Goal: Task Accomplishment & Management: Manage account settings

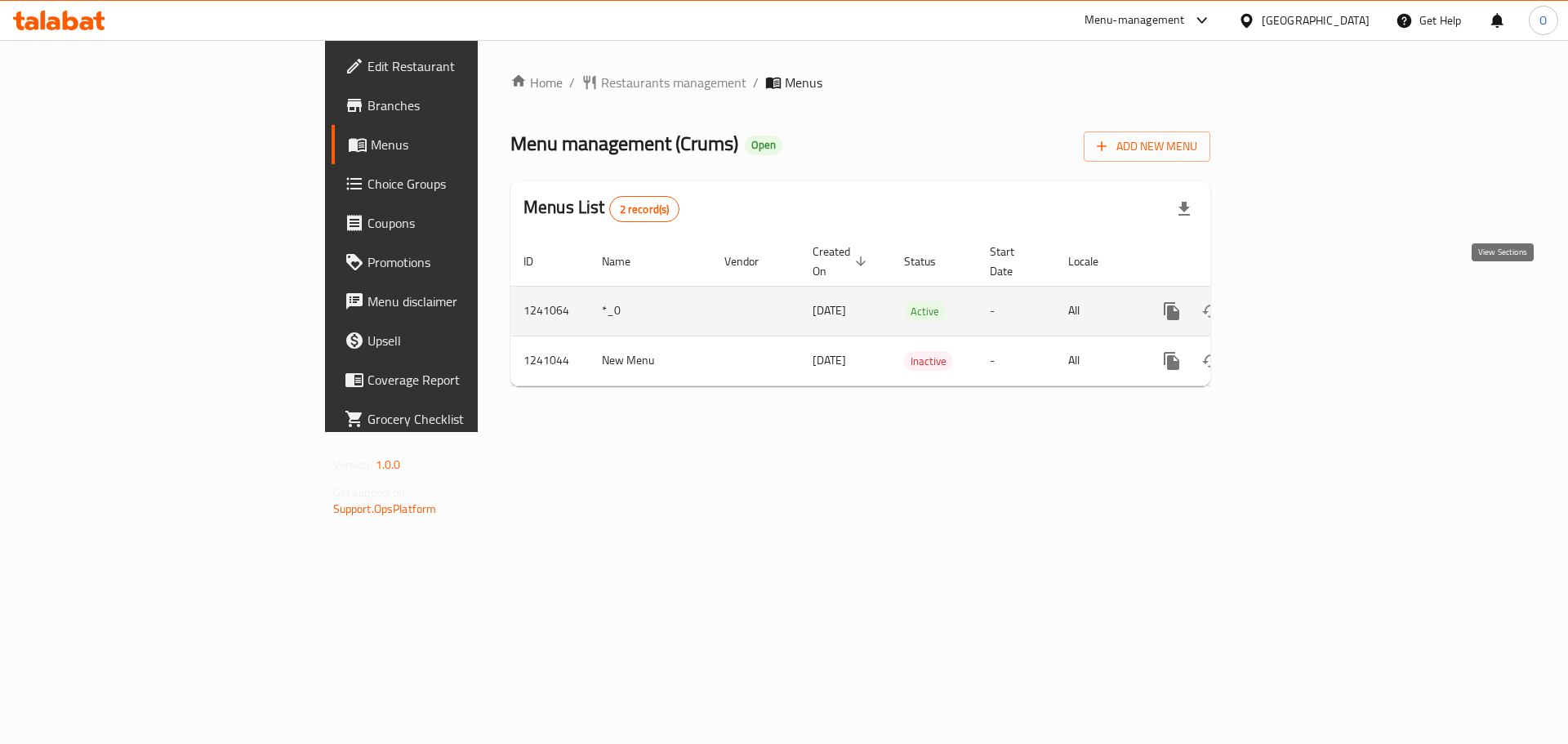
click at [1297, 304] on icon "enhanced table" at bounding box center [1290, 311] width 15 height 15
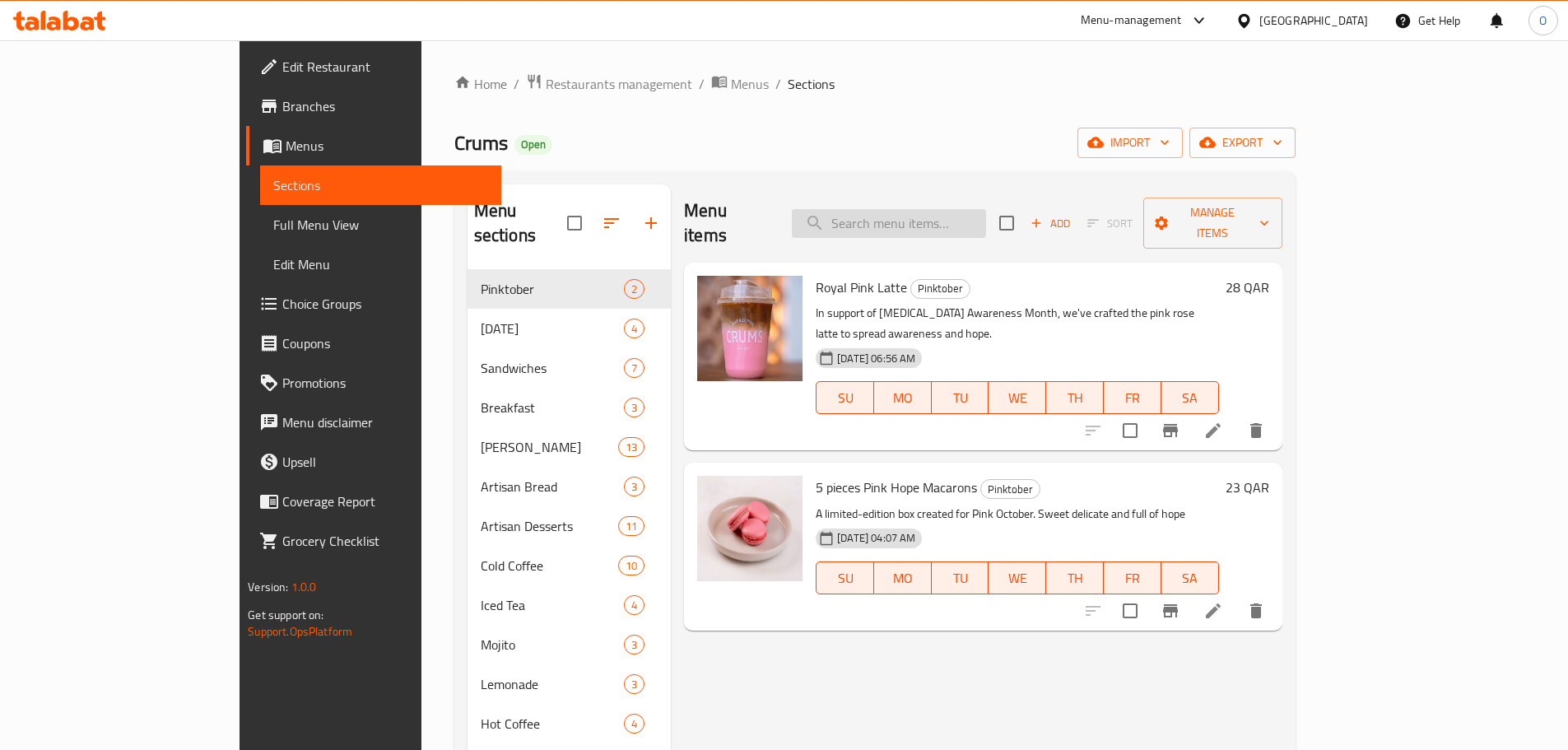
click at [940, 215] on input "search" at bounding box center [888, 223] width 194 height 29
paste input "٥ قطع ماكرون الأمل الوردي"
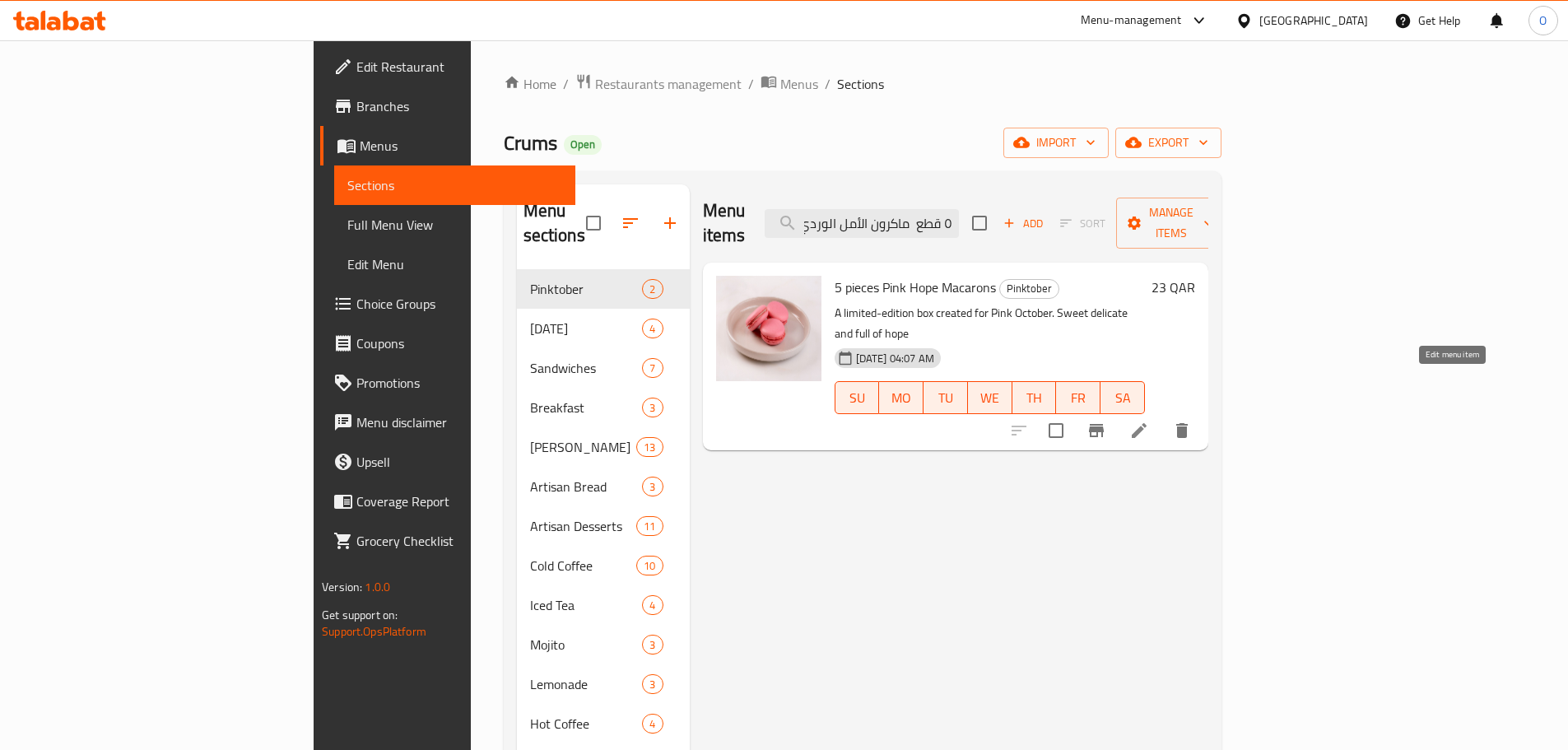
type input "٥ قطع ماكرون الأمل الوردي"
click at [1149, 420] on icon at bounding box center [1138, 430] width 19 height 19
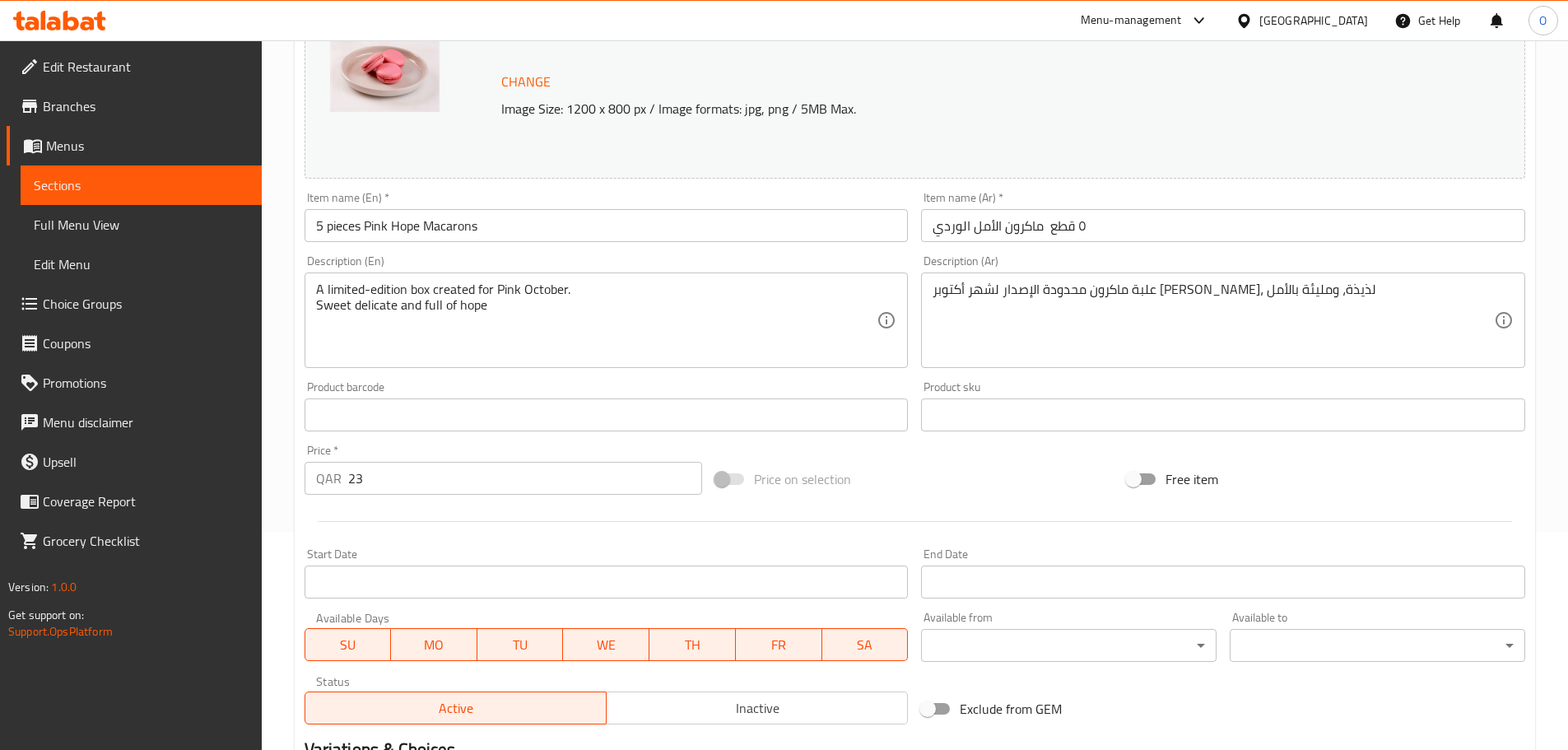
scroll to position [247, 0]
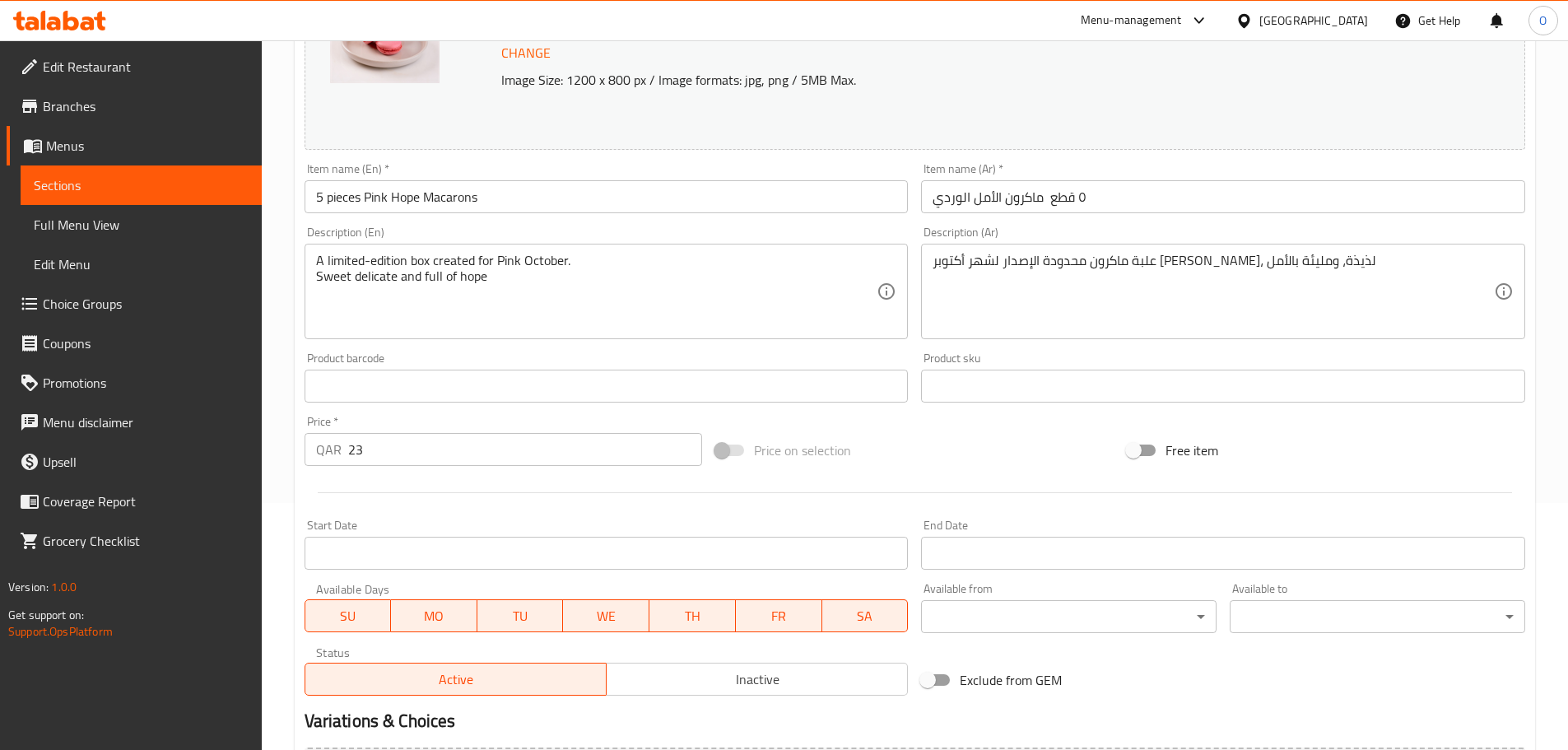
click at [549, 553] on input "Start Date" at bounding box center [606, 552] width 604 height 32
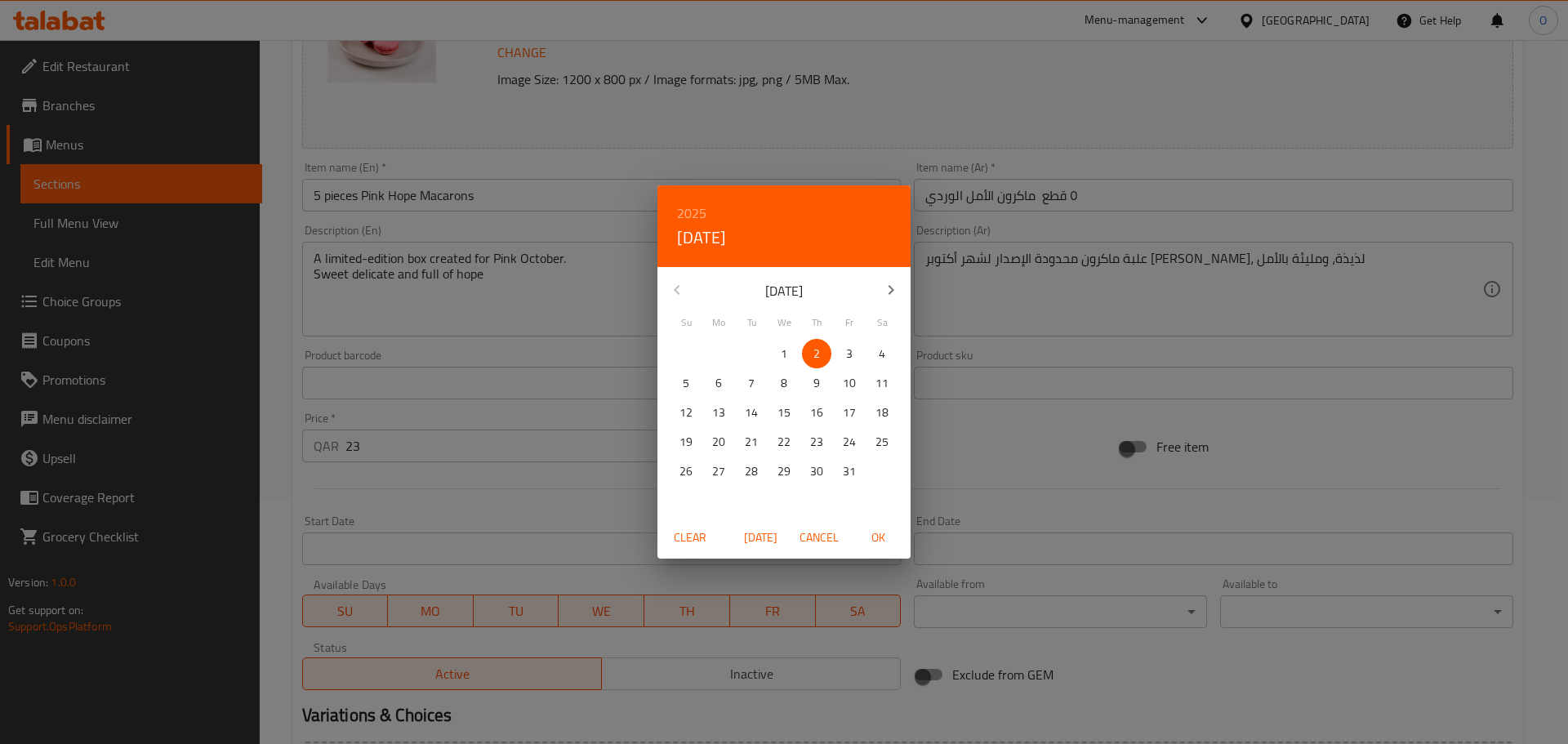
click at [816, 351] on p "2" at bounding box center [816, 354] width 6 height 20
click at [884, 544] on span "OK" at bounding box center [878, 538] width 40 height 20
type input "[DATE]"
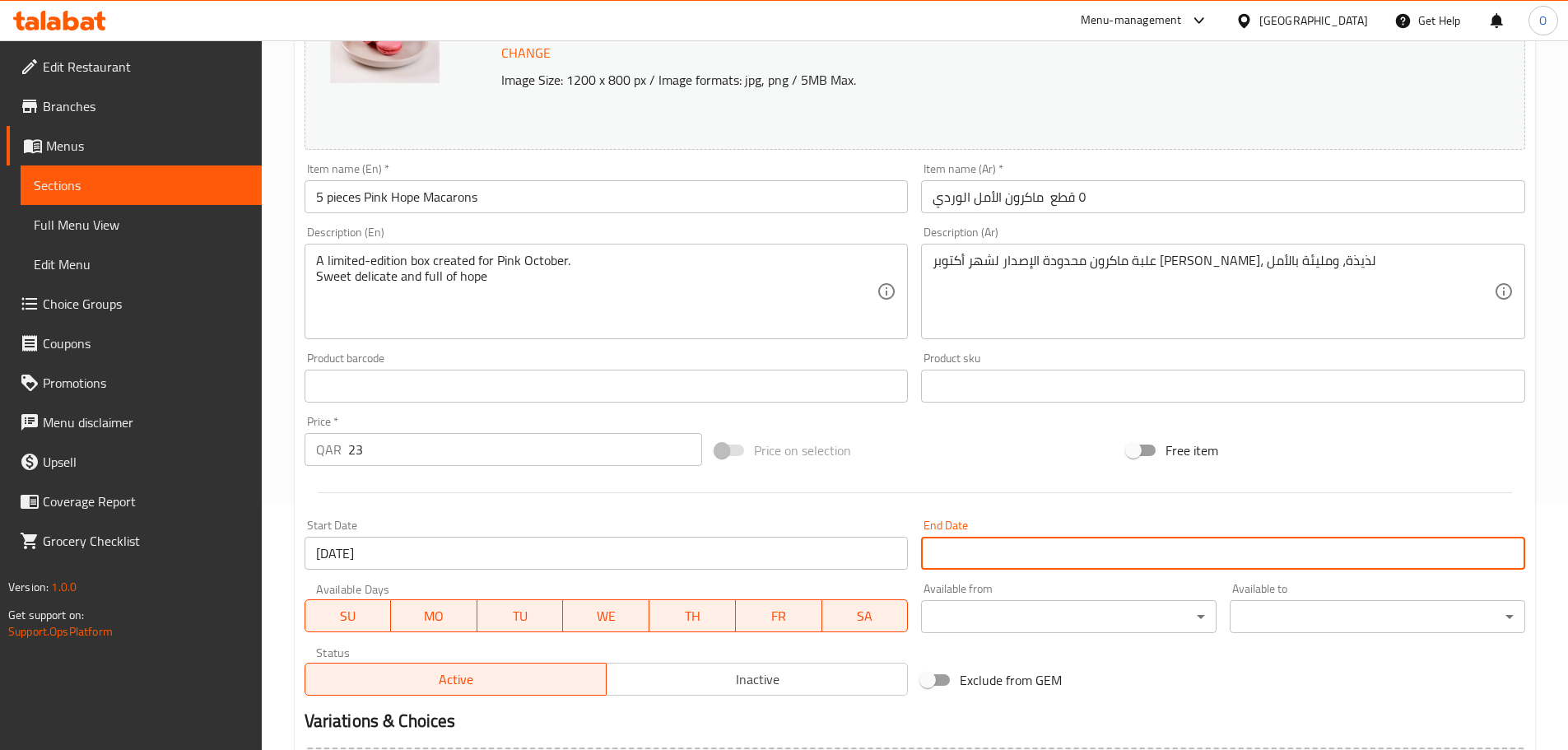
click at [993, 550] on input "Start Date" at bounding box center [1223, 552] width 604 height 32
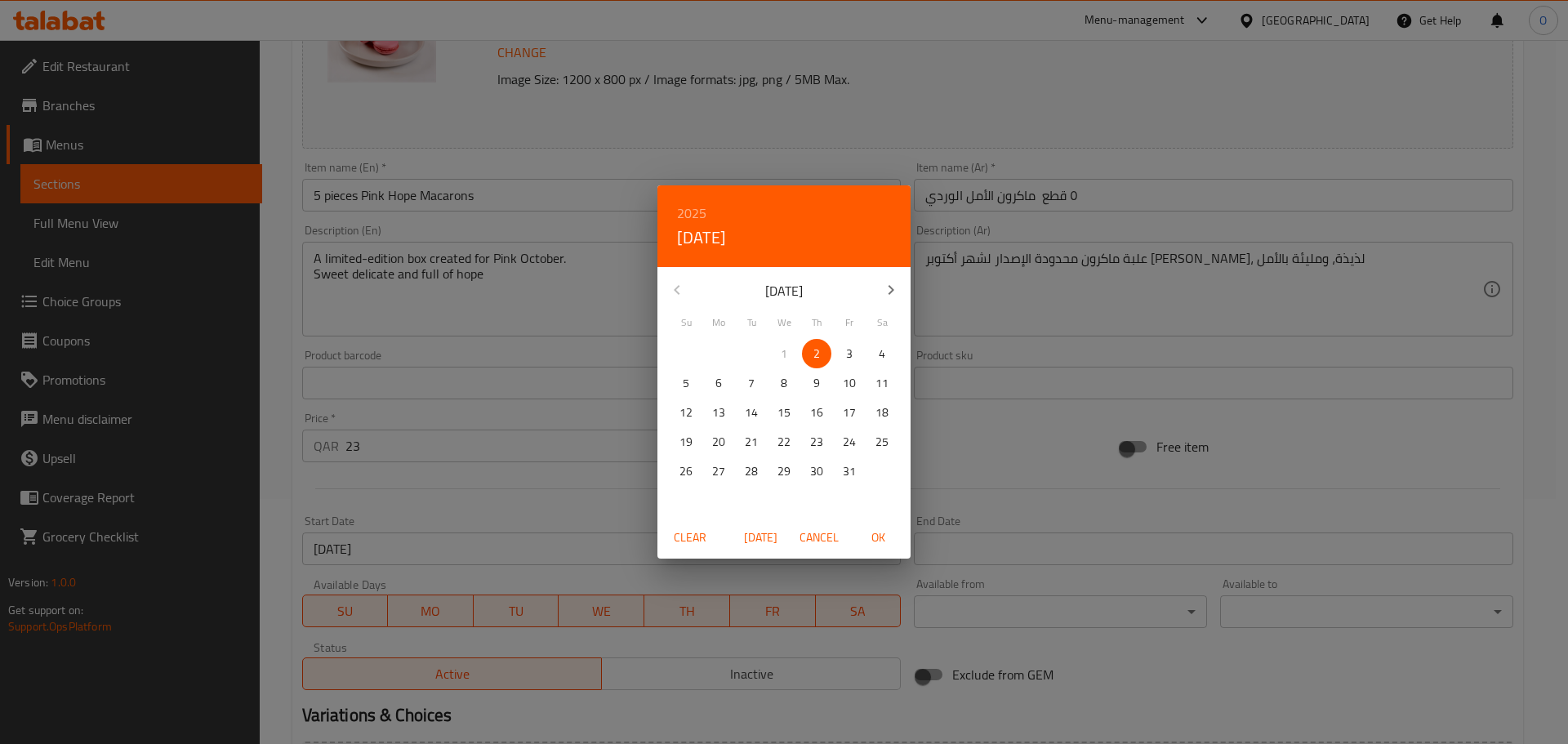
click at [891, 290] on icon "button" at bounding box center [891, 289] width 19 height 19
click at [670, 290] on icon "button" at bounding box center [676, 289] width 19 height 19
click at [843, 471] on p "31" at bounding box center [849, 471] width 13 height 20
click at [877, 540] on span "OK" at bounding box center [878, 538] width 40 height 20
type input "[DATE]"
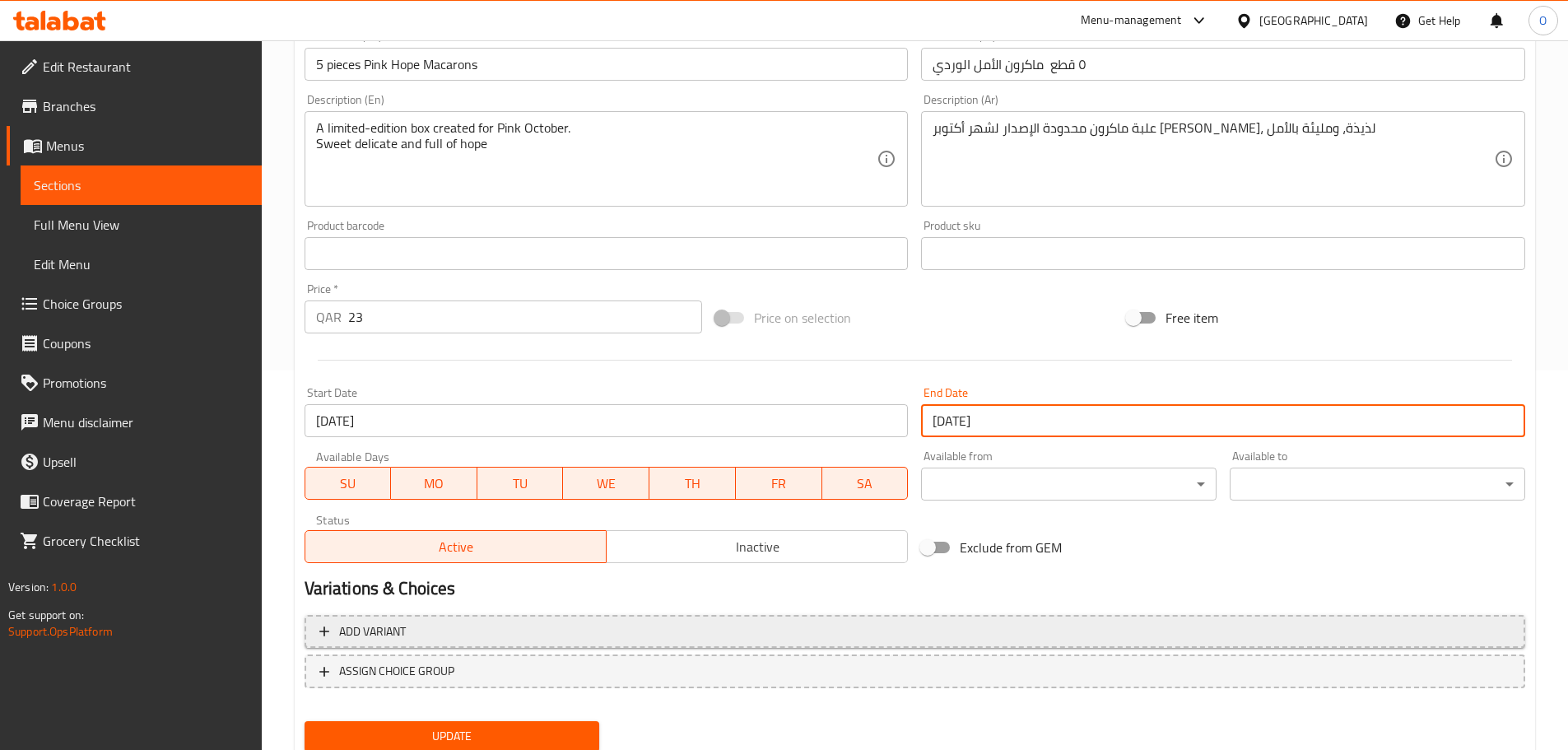
scroll to position [437, 0]
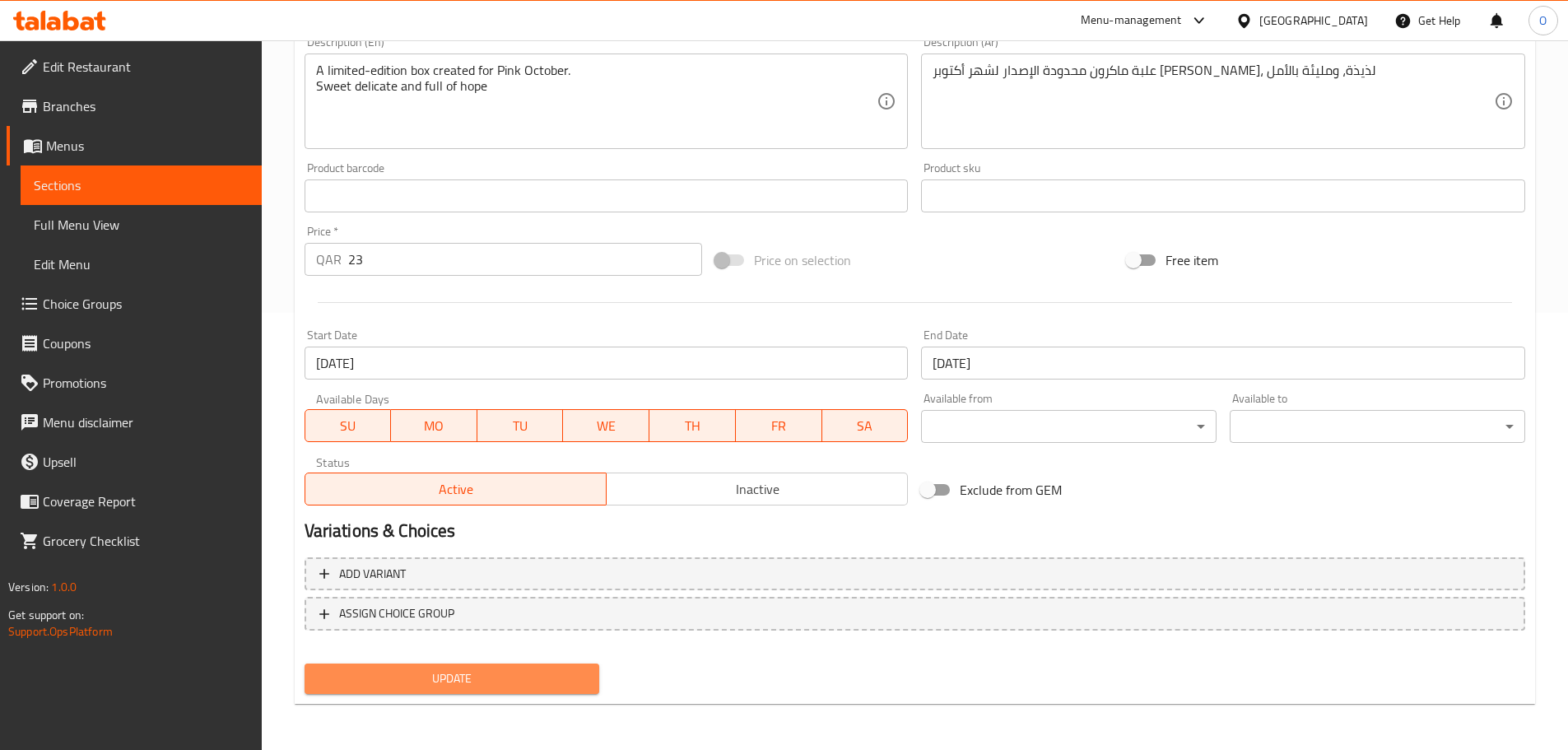
click at [590, 686] on button "Update" at bounding box center [452, 679] width 295 height 31
